Goal: Information Seeking & Learning: Learn about a topic

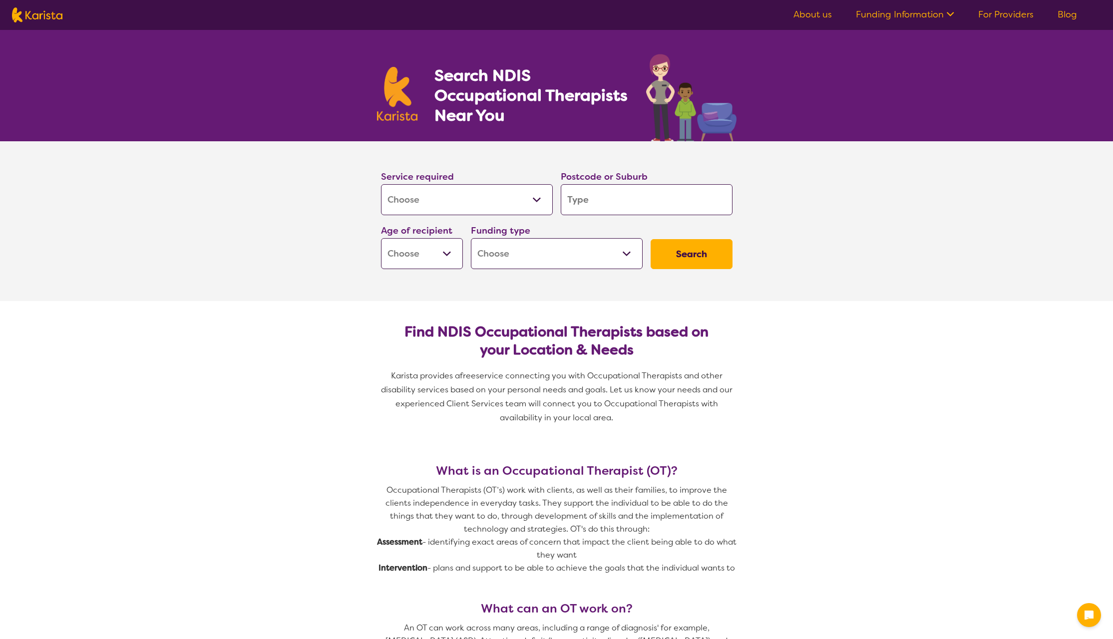
select select "[MEDICAL_DATA]"
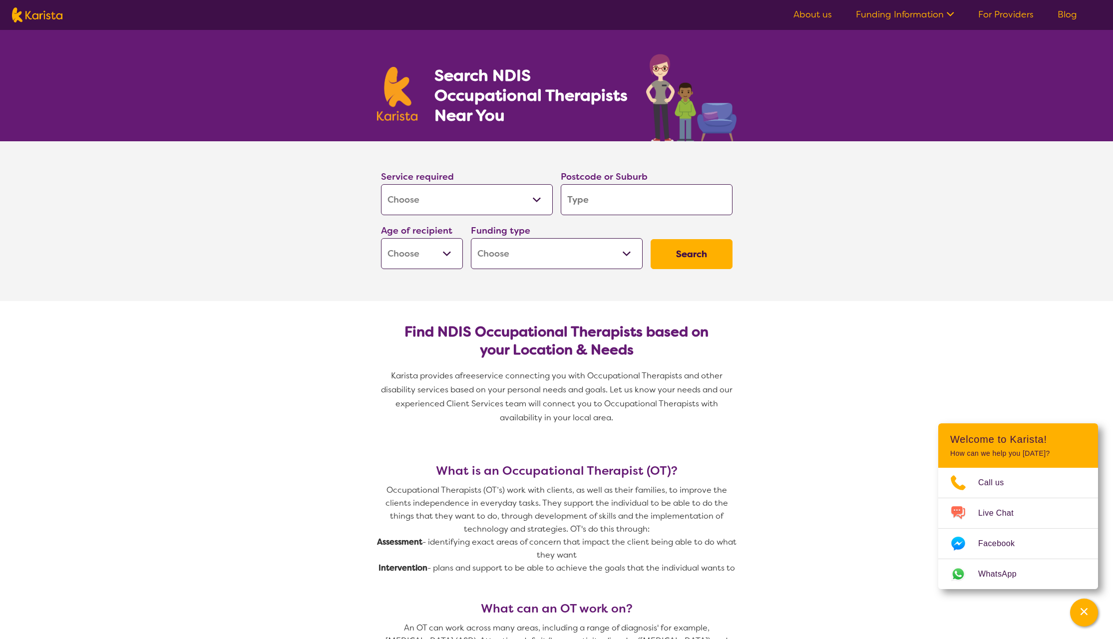
click at [587, 194] on input "search" at bounding box center [647, 199] width 172 height 31
type input "p"
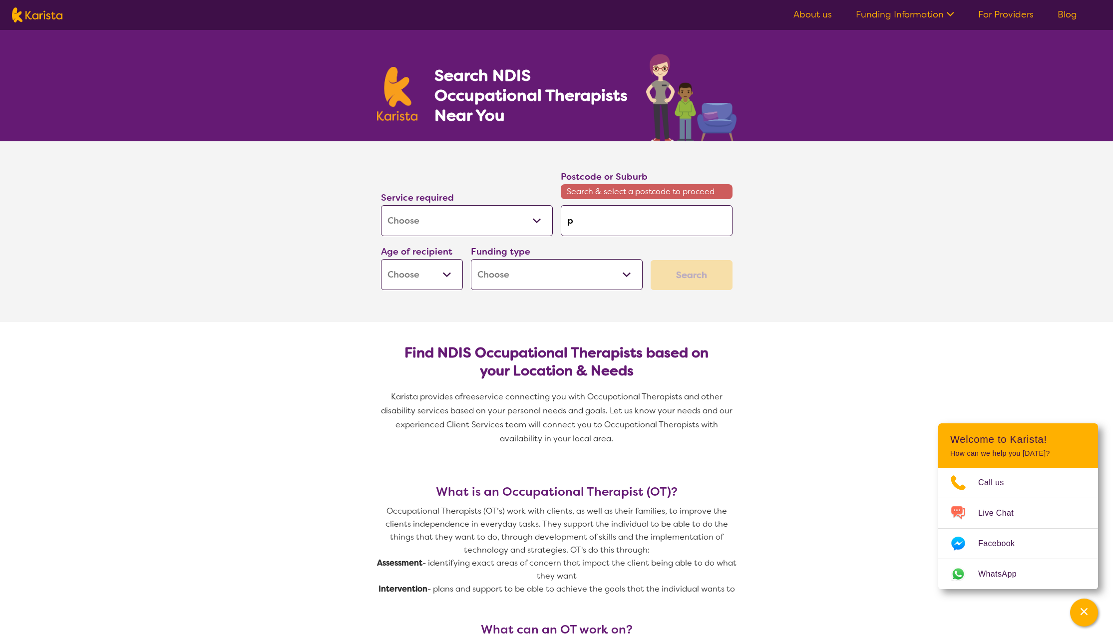
type input "pr"
type input "pre"
type input "pres"
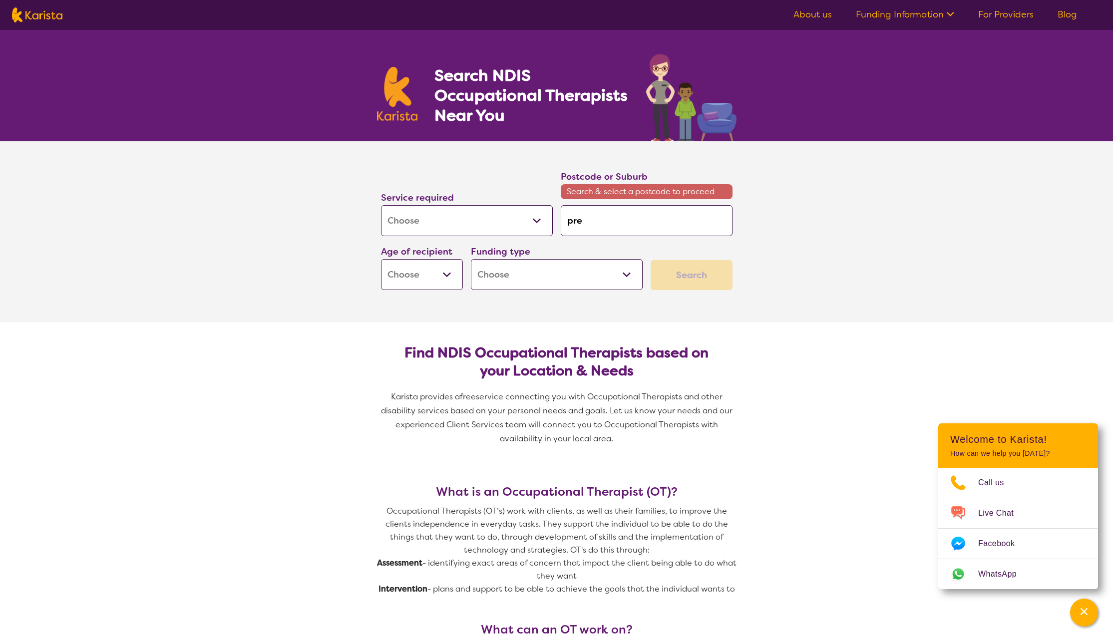
type input "pres"
type input "prest"
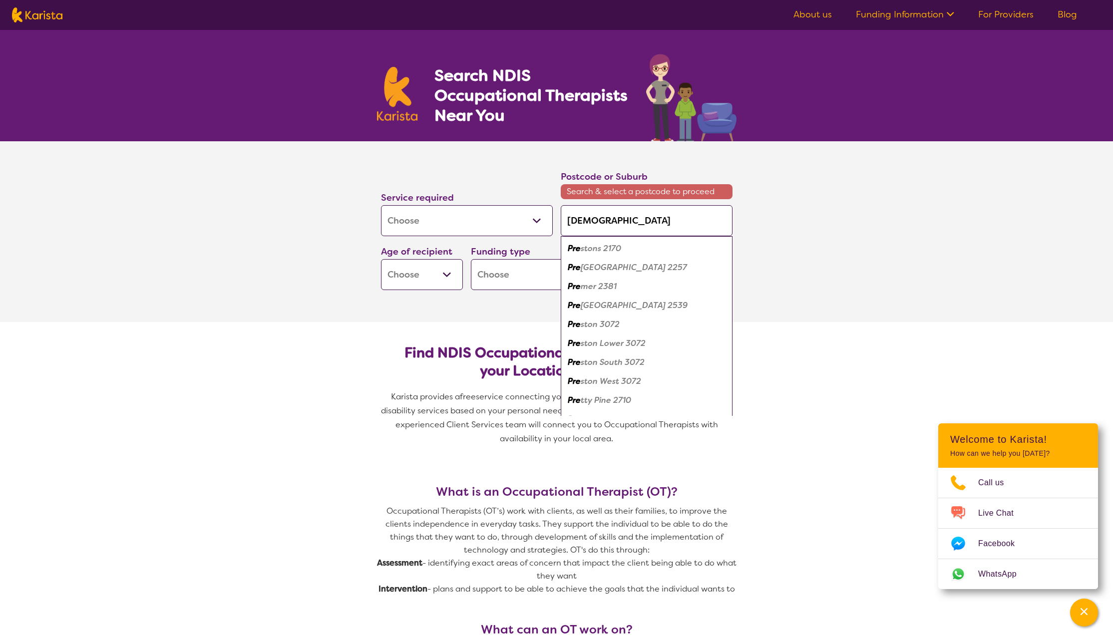
type input "presto"
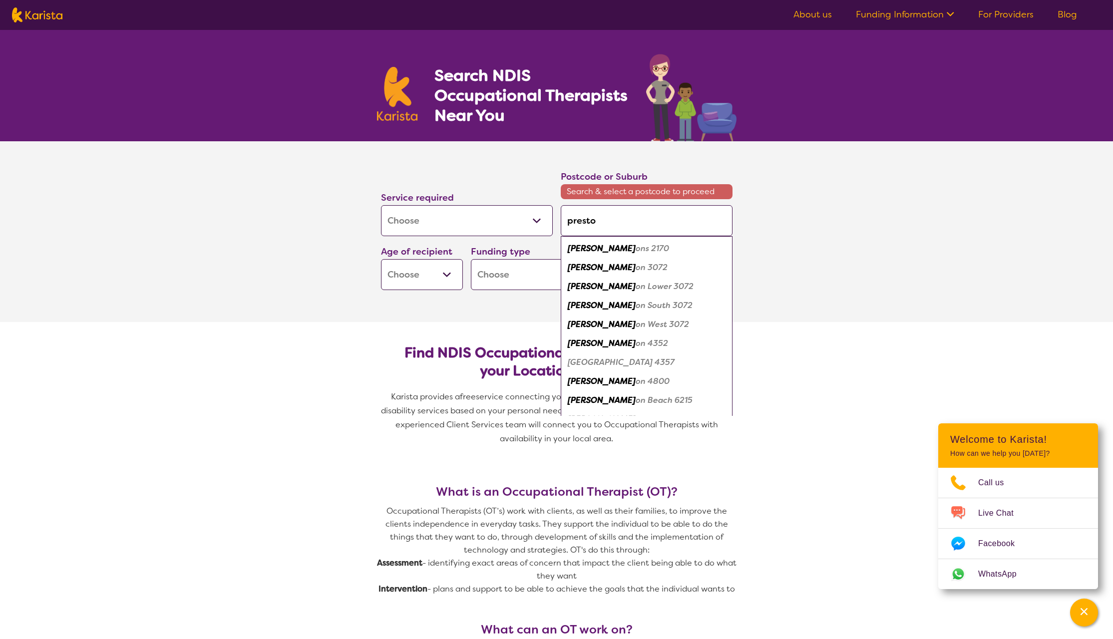
type input "preston"
click at [582, 252] on em "Preston" at bounding box center [602, 248] width 68 height 10
type input "2170"
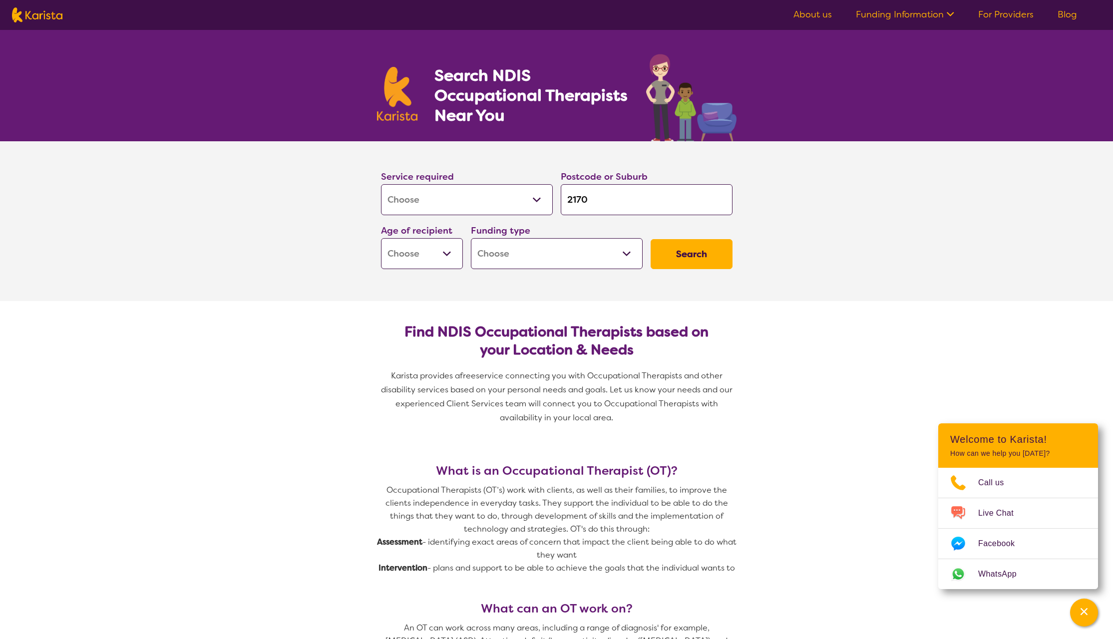
click at [445, 255] on select "Early Childhood - 0 to 9 Child - 10 to 11 Adolescent - 12 to 17 Adult - 18 to 6…" at bounding box center [422, 253] width 82 height 31
select select "AG"
click at [381, 238] on select "Early Childhood - 0 to 9 Child - 10 to 11 Adolescent - 12 to 17 Adult - 18 to 6…" at bounding box center [422, 253] width 82 height 31
select select "AG"
click at [511, 253] on select "Home Care Package (HCP) National Disability Insurance Scheme (NDIS) I don't know" at bounding box center [557, 253] width 172 height 31
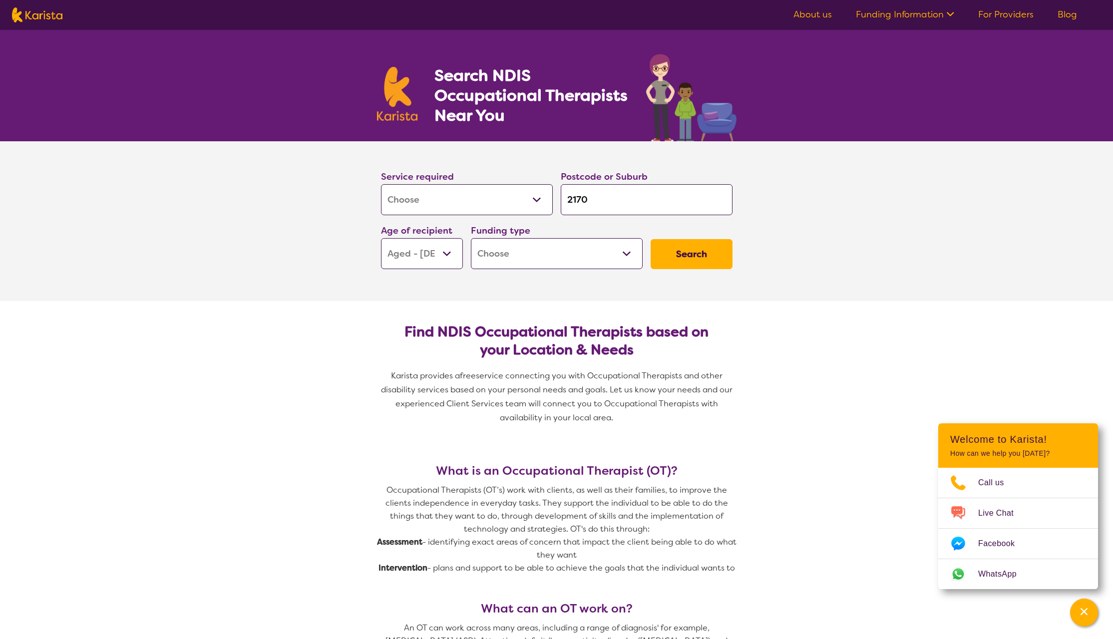
click at [693, 259] on button "Search" at bounding box center [692, 254] width 82 height 30
click at [692, 255] on button "Search" at bounding box center [692, 254] width 82 height 30
click at [536, 244] on select "Home Care Package (HCP) National Disability Insurance Scheme (NDIS) I don't know" at bounding box center [557, 253] width 172 height 31
select select "i-don-t-know"
click at [471, 238] on select "Home Care Package (HCP) National Disability Insurance Scheme (NDIS) I don't know" at bounding box center [557, 253] width 172 height 31
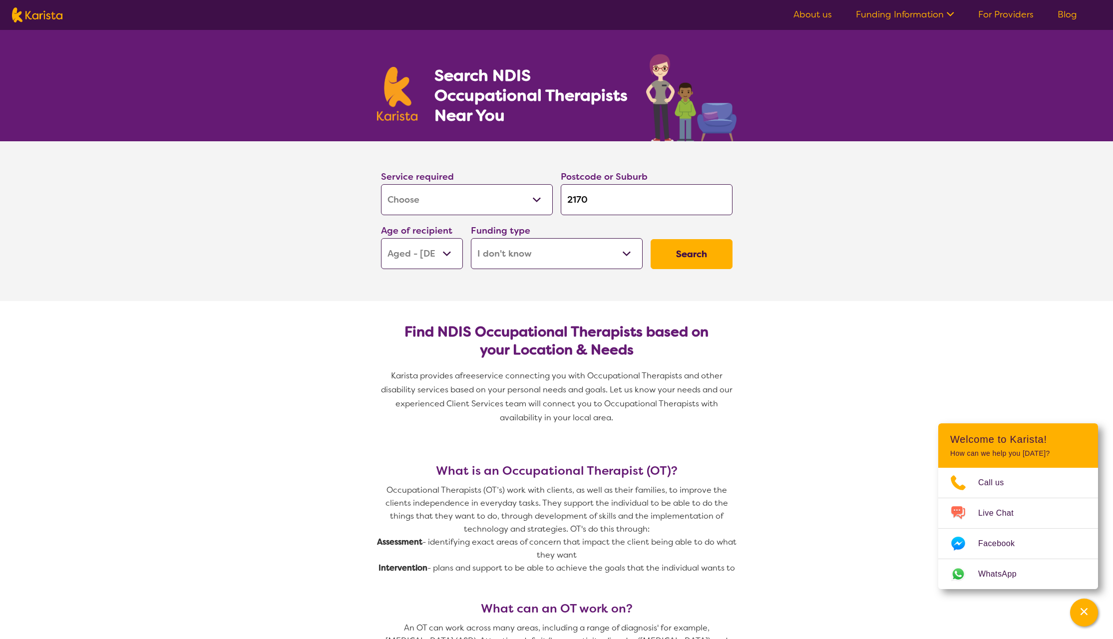
select select "i-don-t-know"
click at [706, 249] on button "Search" at bounding box center [692, 254] width 82 height 30
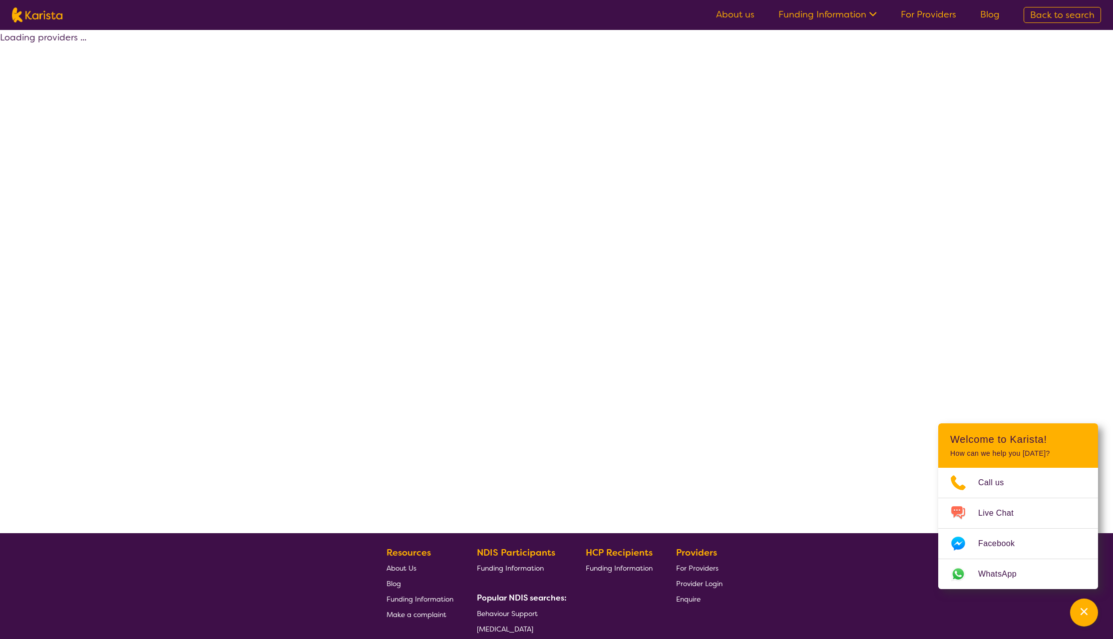
select select "[MEDICAL_DATA]"
select select "AG"
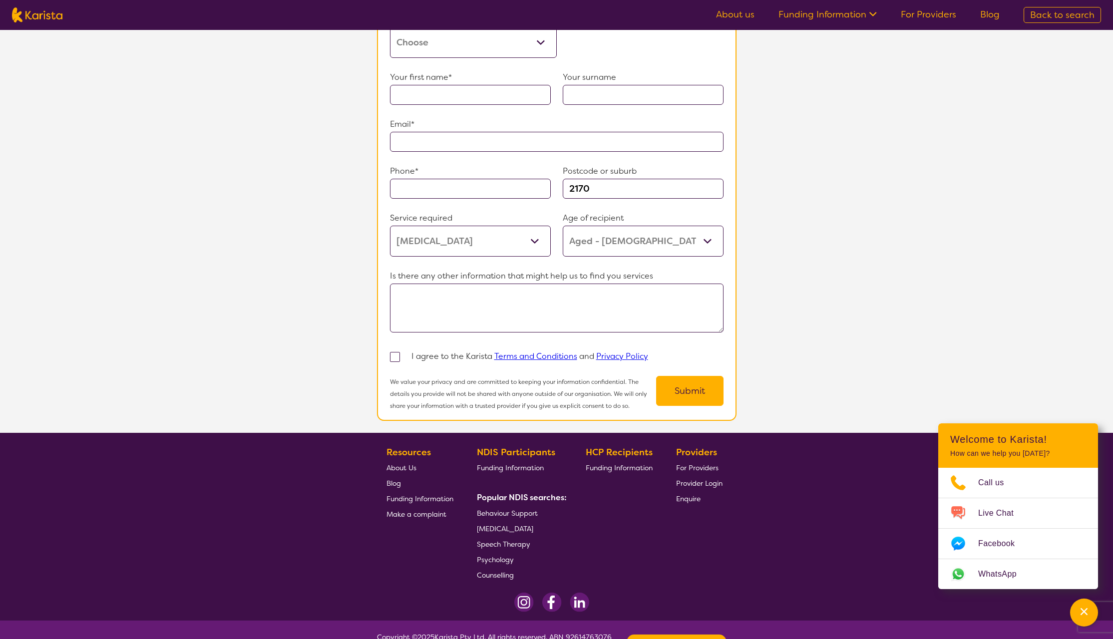
scroll to position [686, 0]
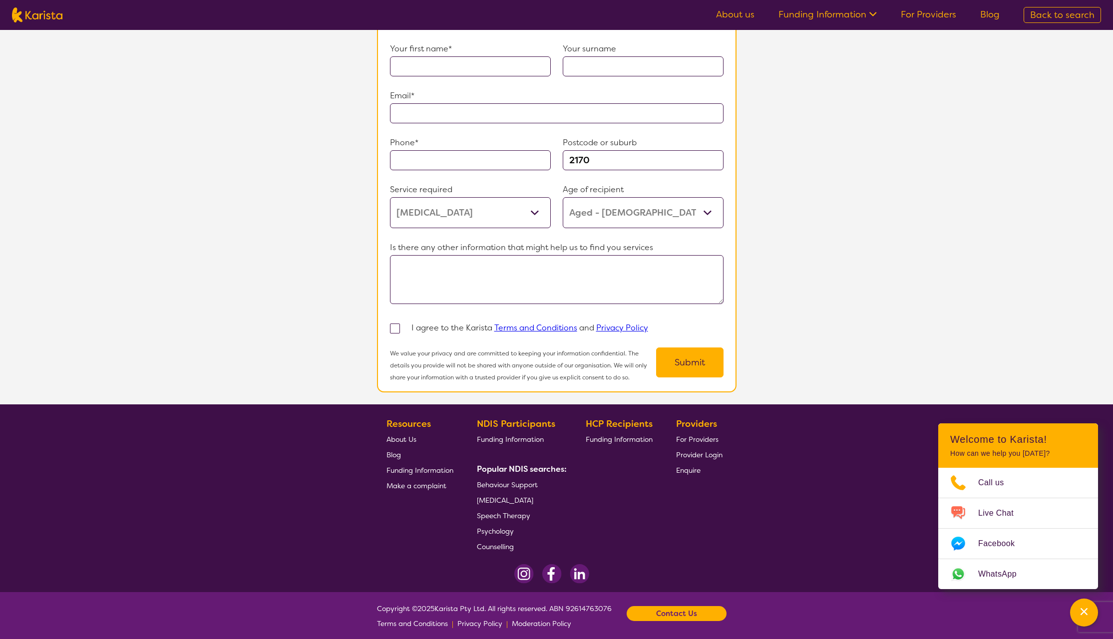
click at [520, 496] on span "[MEDICAL_DATA]" at bounding box center [505, 500] width 56 height 9
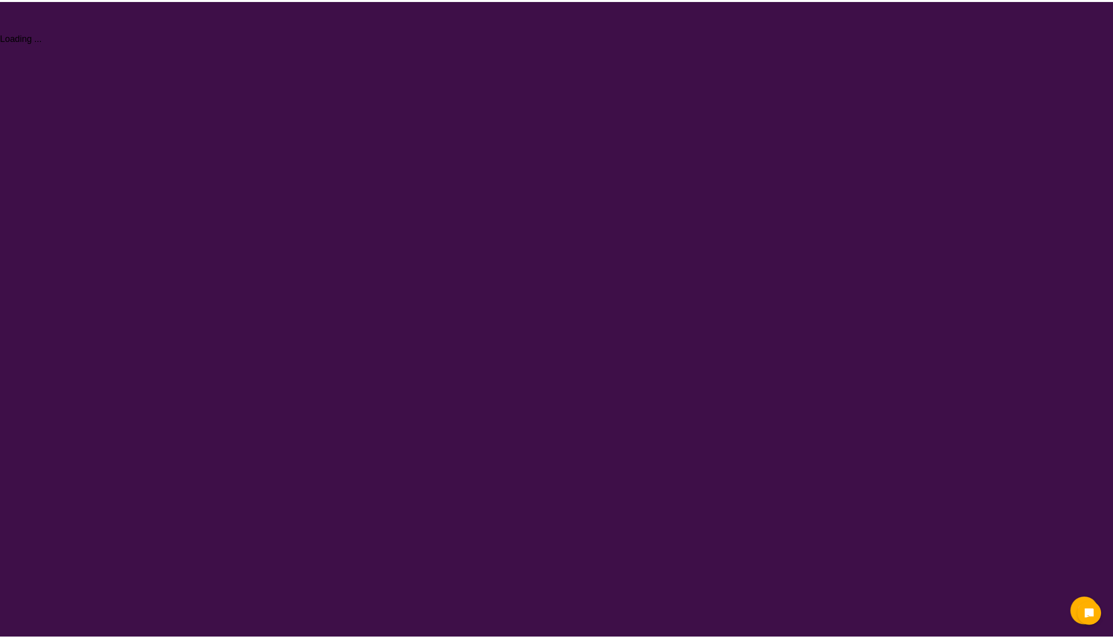
select select "[MEDICAL_DATA]"
select select "AG"
select select "i-don-t-know"
select select "[MEDICAL_DATA]"
select select "AG"
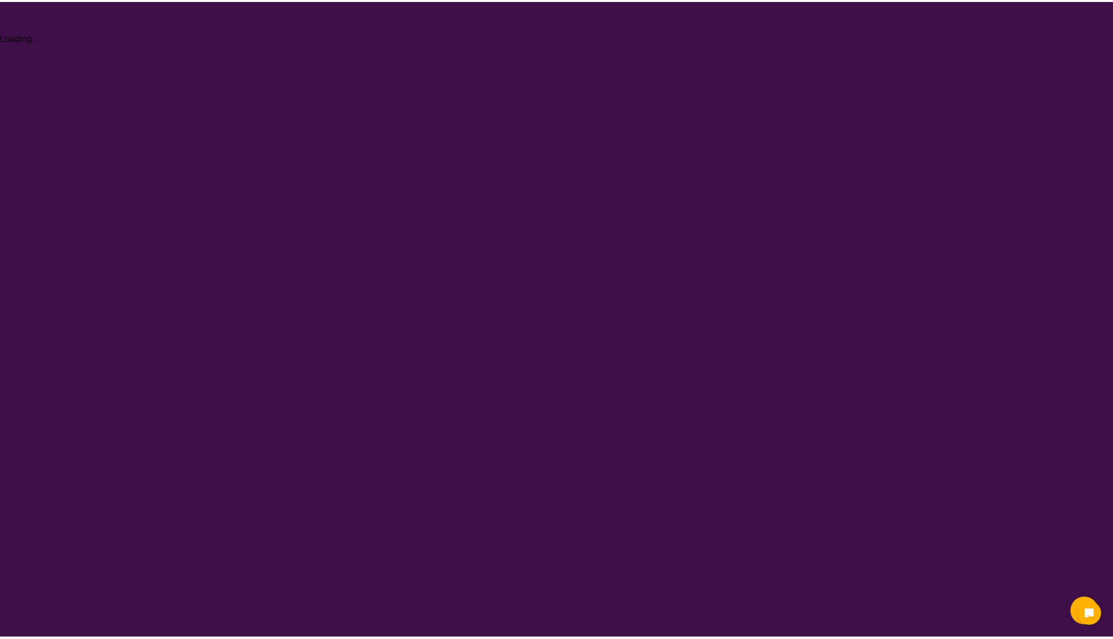
select select "i-don-t-know"
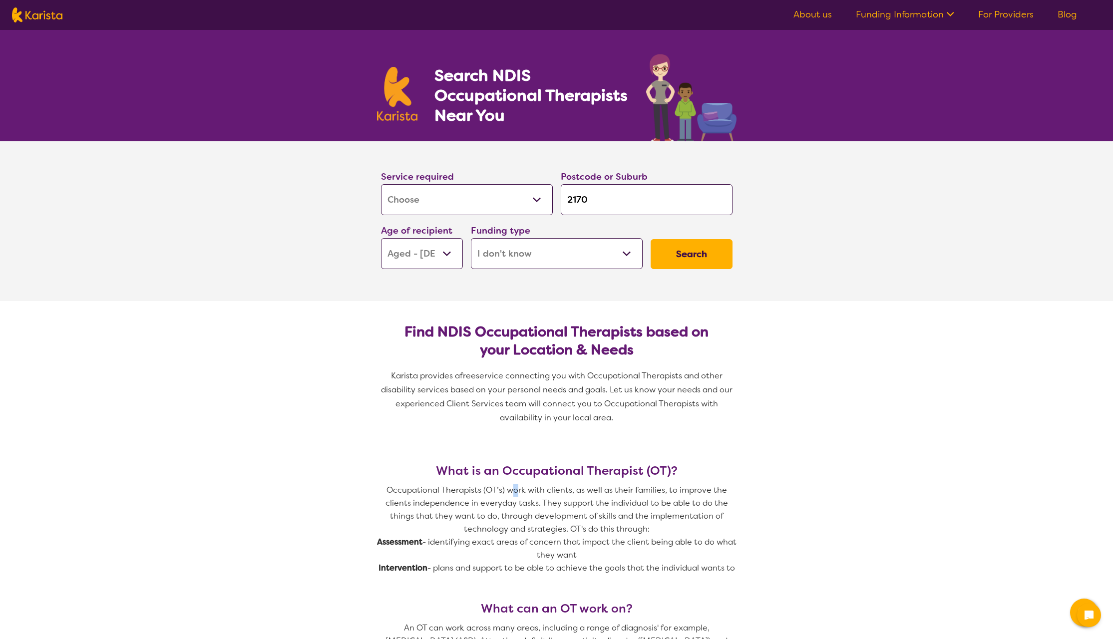
click at [516, 495] on p "Occupational Therapists (OT’s) work with clients, as well as their families, to…" at bounding box center [556, 510] width 359 height 52
